Goal: Navigation & Orientation: Go to known website

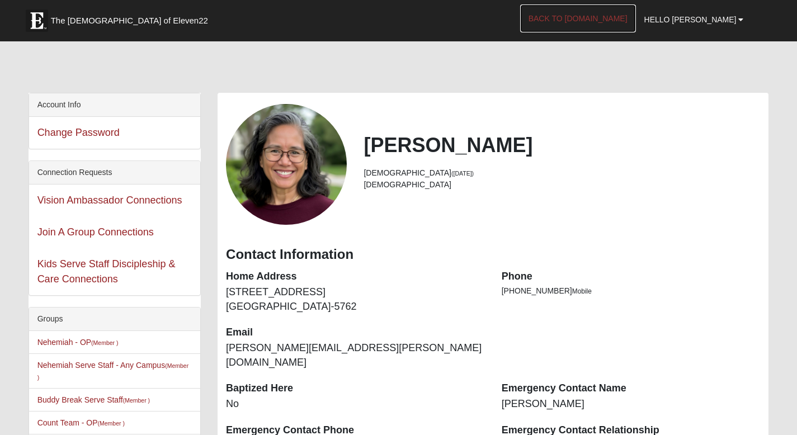
click at [603, 18] on link "Back to [DOMAIN_NAME]" at bounding box center [578, 18] width 116 height 28
click at [613, 25] on link "Back to [DOMAIN_NAME]" at bounding box center [578, 18] width 116 height 28
